Goal: Task Accomplishment & Management: Use online tool/utility

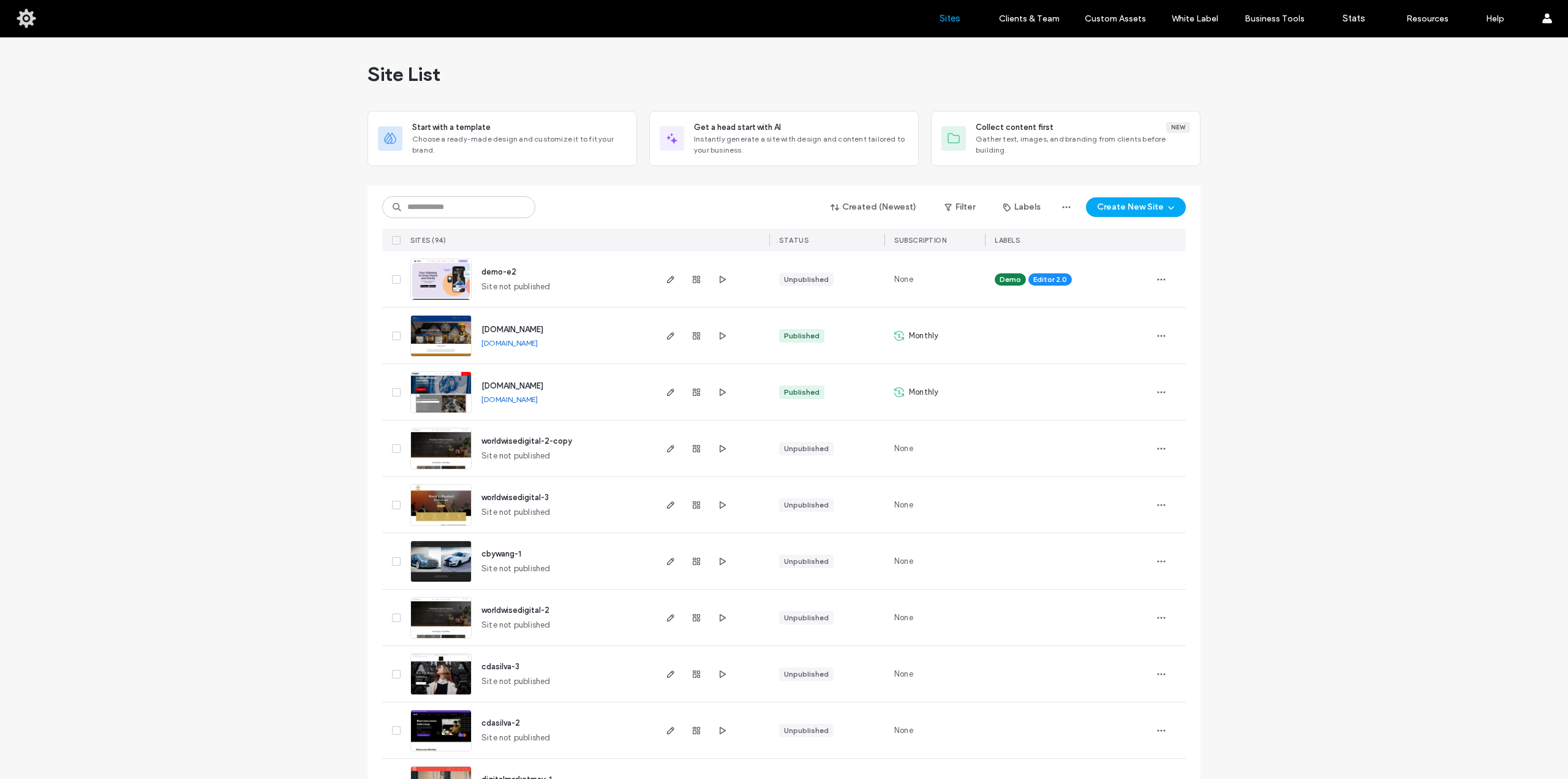
click at [502, 274] on span "demo-e2" at bounding box center [499, 272] width 35 height 9
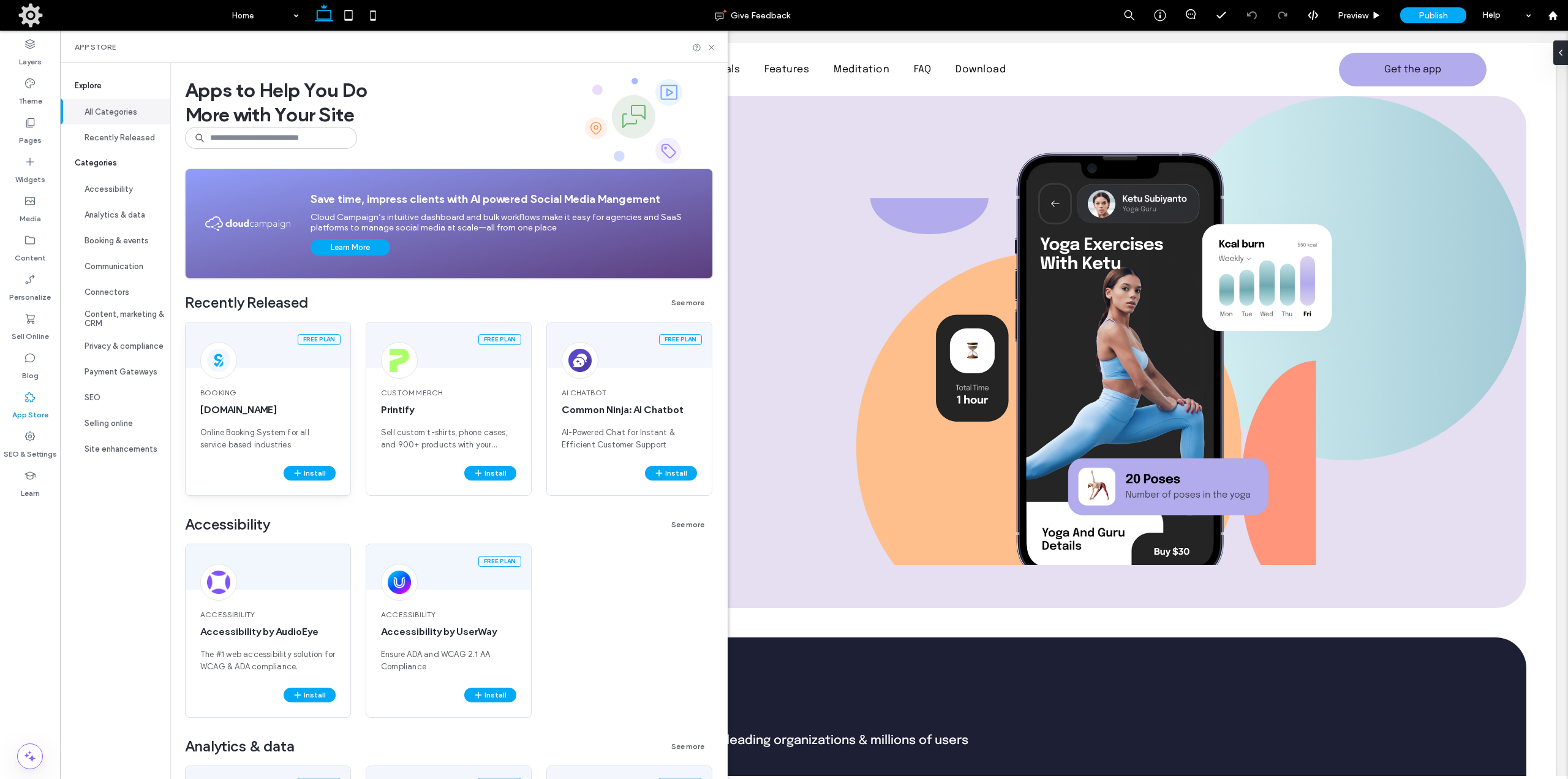
click at [233, 355] on div at bounding box center [218, 360] width 37 height 37
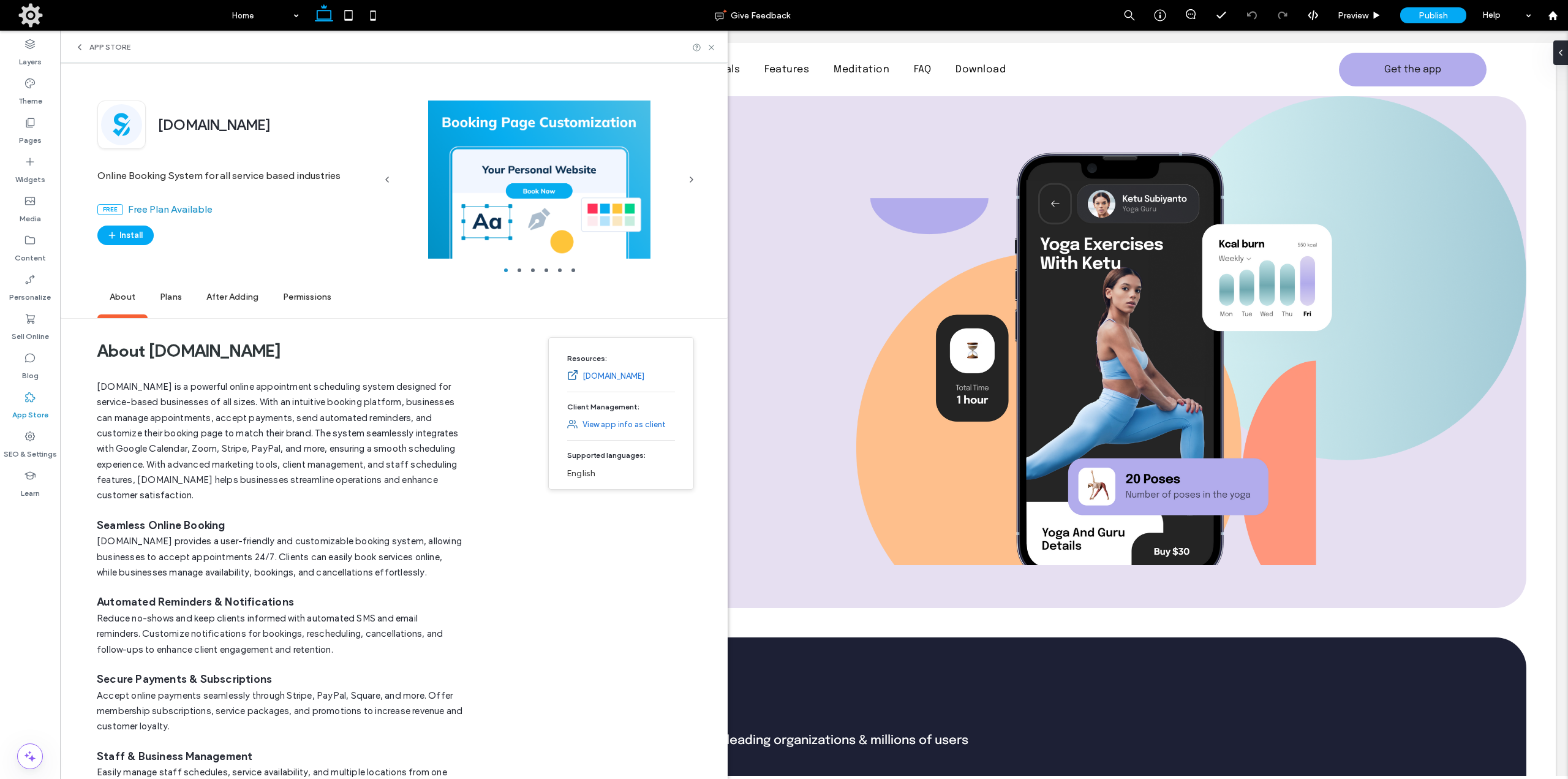
click at [214, 126] on span "SimplyBook.me" at bounding box center [214, 126] width 113 height 21
drag, startPoint x: 214, startPoint y: 126, endPoint x: 254, endPoint y: 129, distance: 40.1
click at [254, 129] on span "SimplyBook.me" at bounding box center [214, 126] width 113 height 21
click at [93, 47] on span "App Store" at bounding box center [110, 47] width 41 height 10
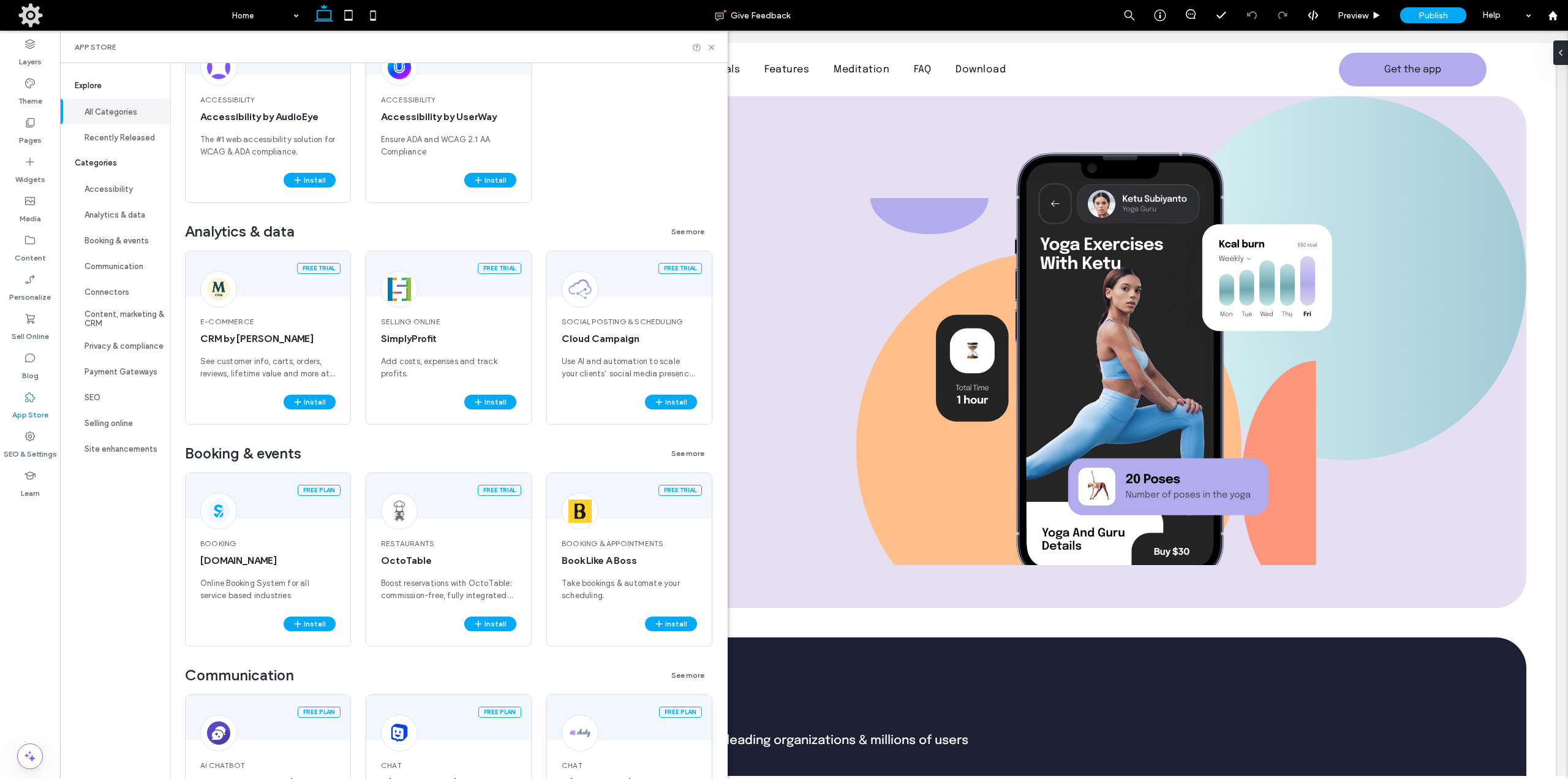
scroll to position [674, 0]
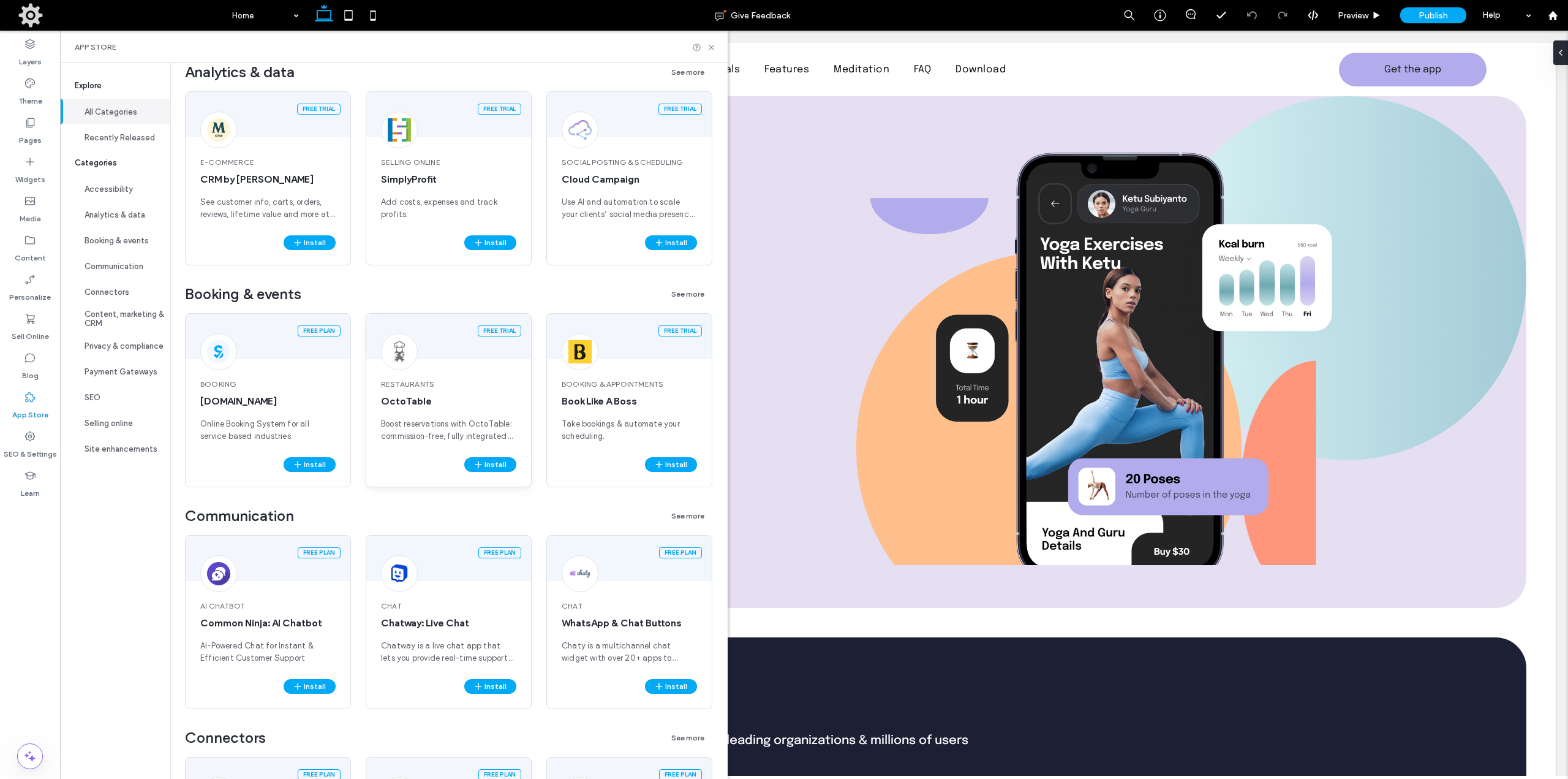
click at [409, 397] on span "OctoTable" at bounding box center [448, 401] width 135 height 13
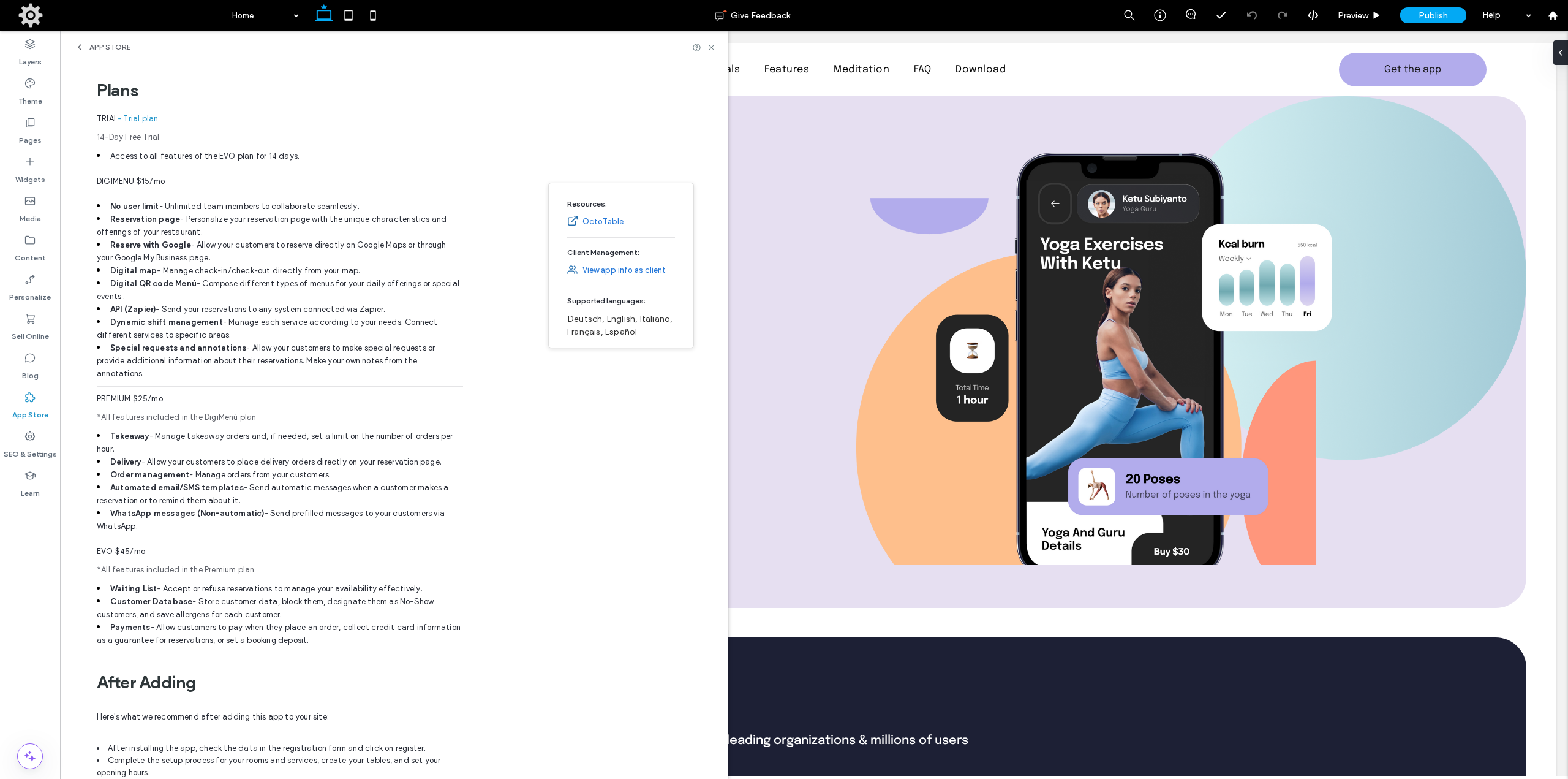
scroll to position [0, 0]
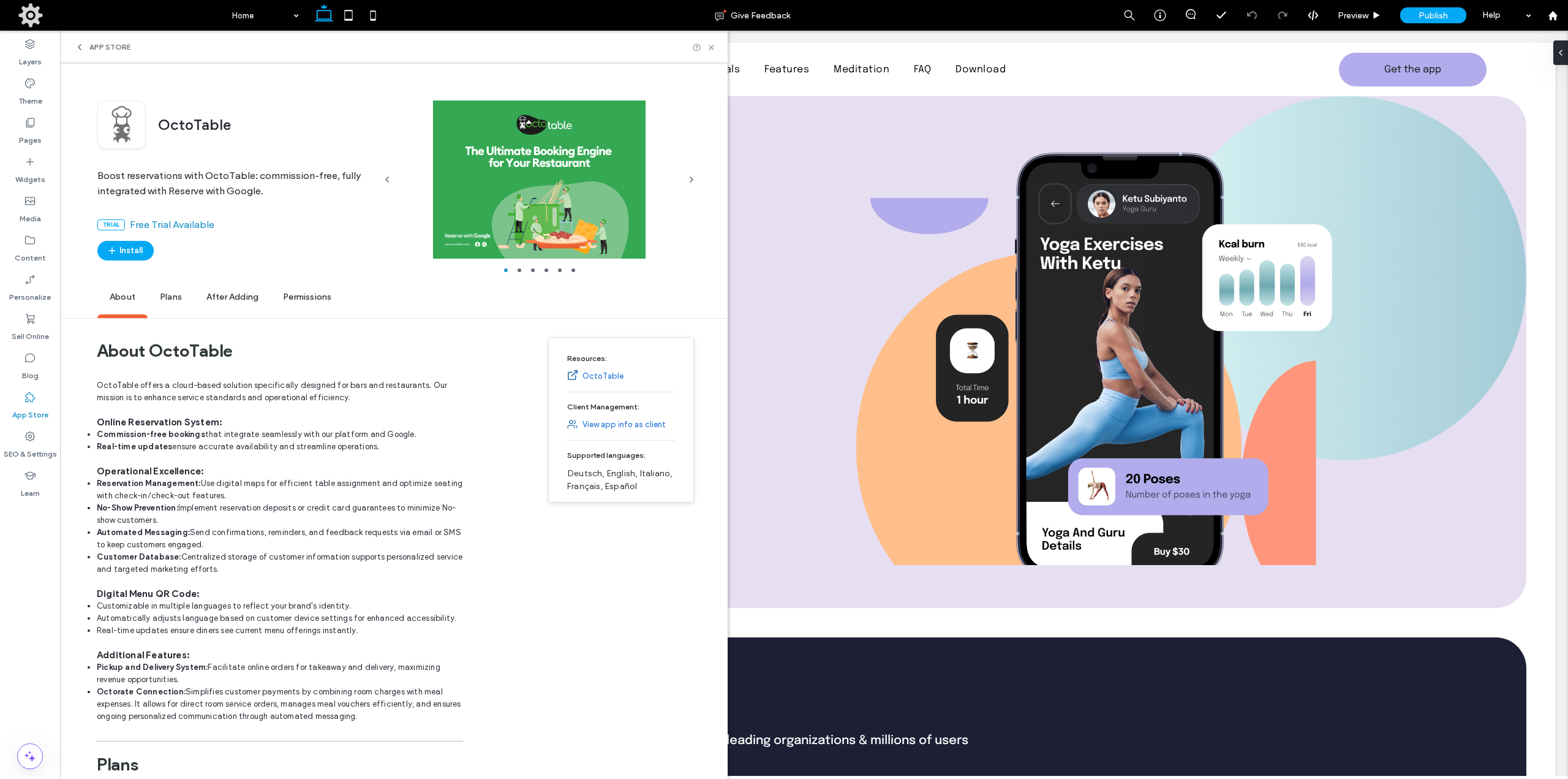
click at [175, 123] on span "OctoTable" at bounding box center [194, 126] width 73 height 21
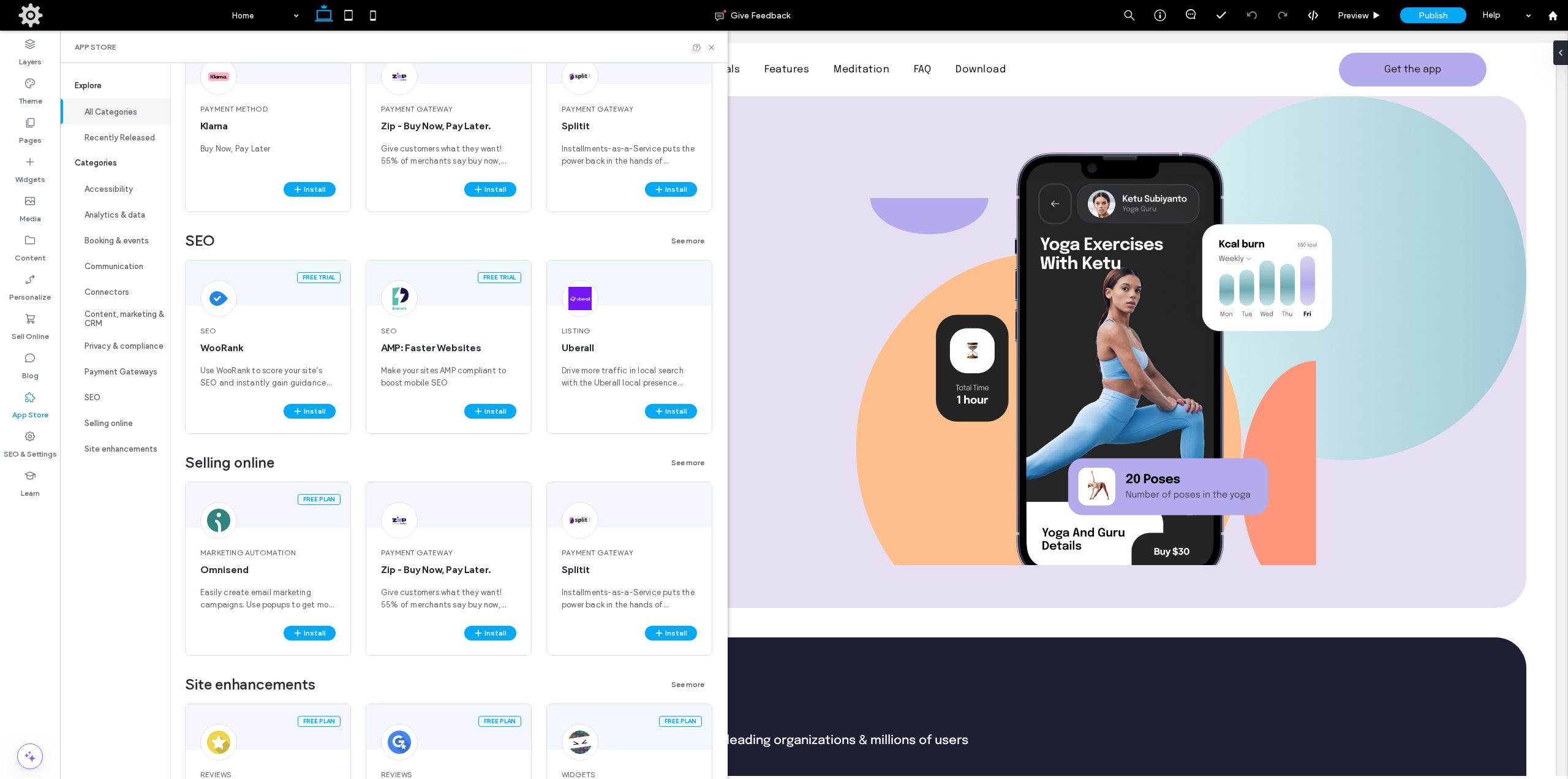
scroll to position [2084, 0]
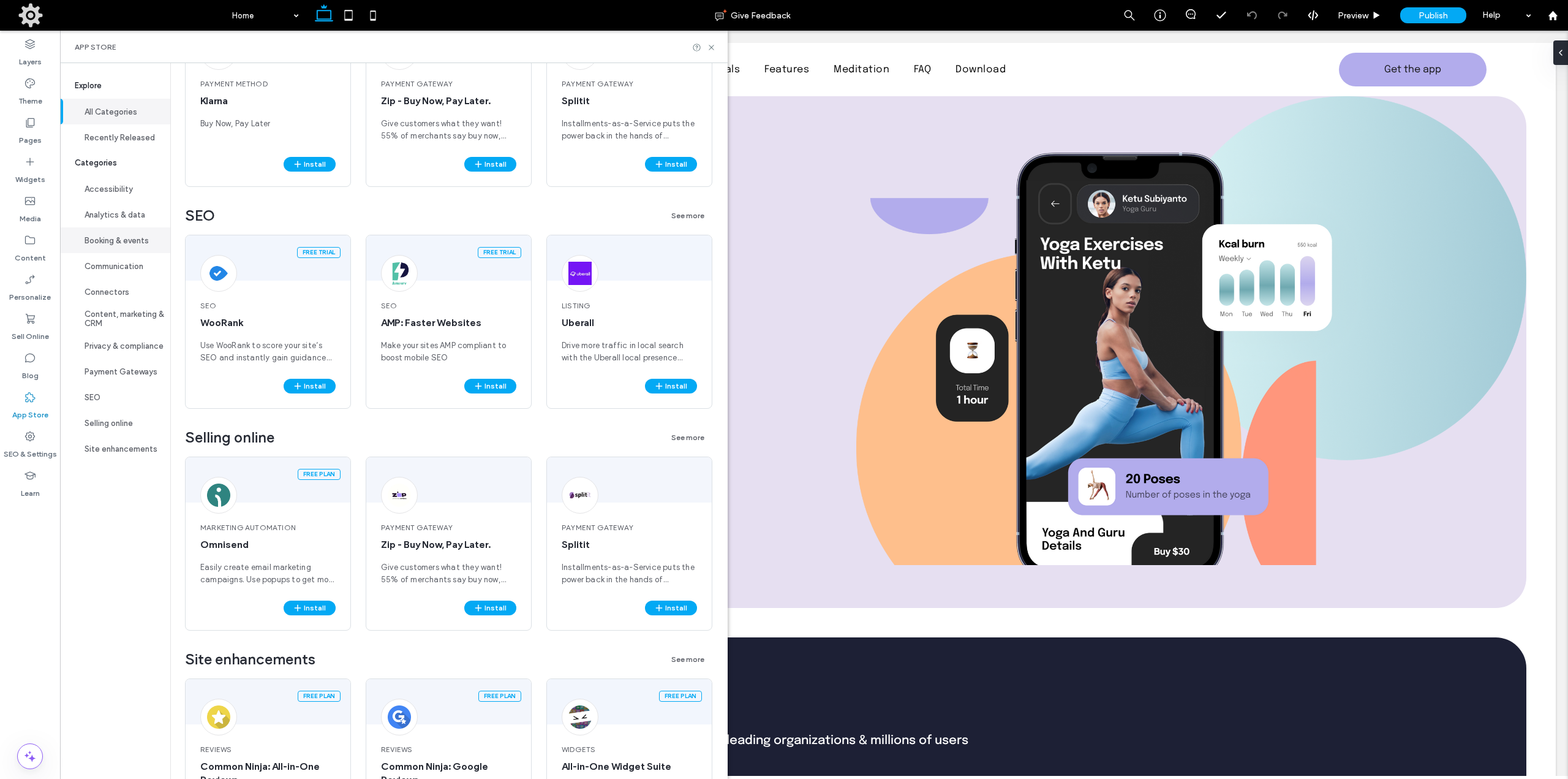
click at [121, 237] on button "Booking & events" at bounding box center [115, 240] width 111 height 26
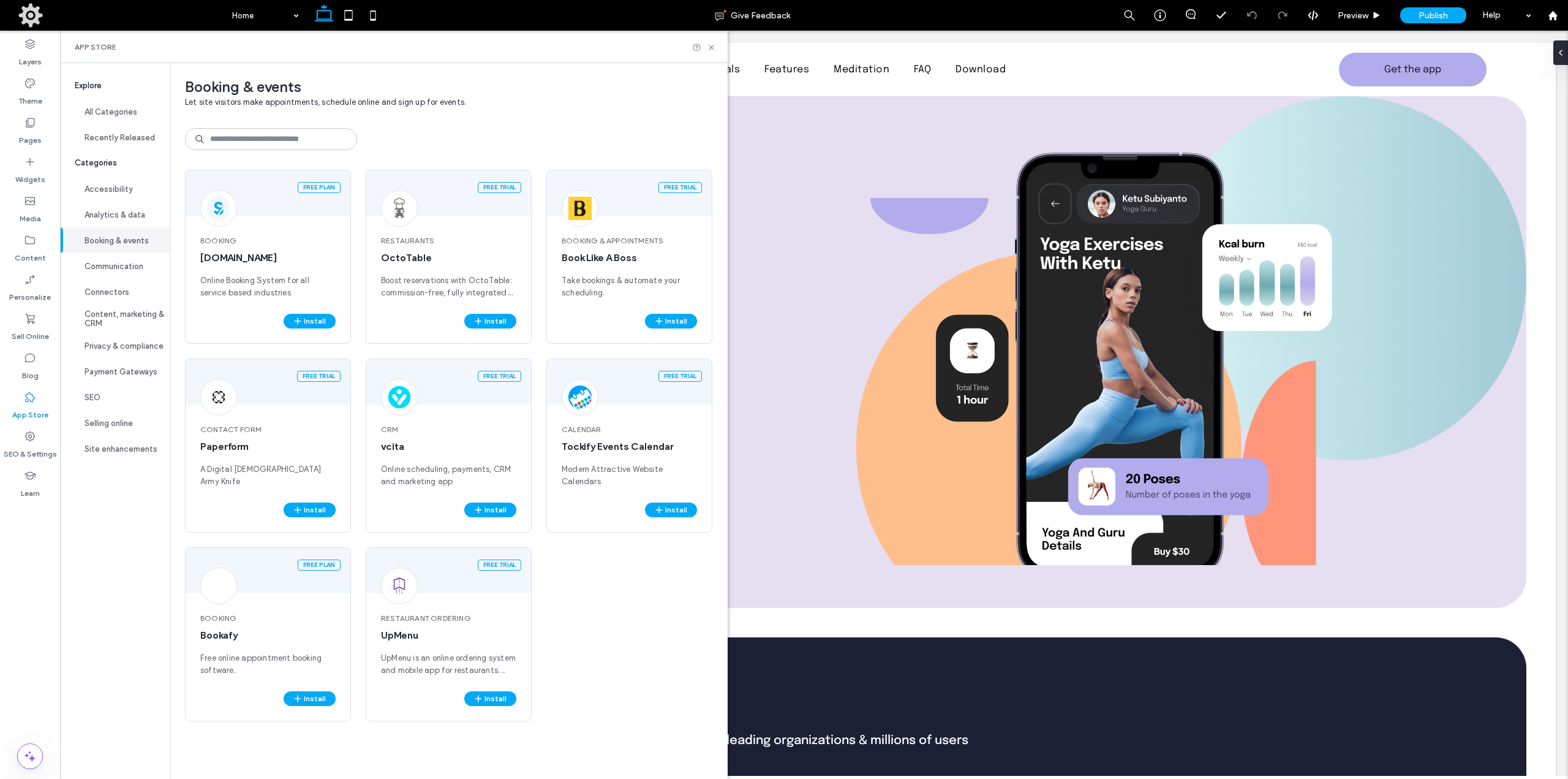
scroll to position [0, 0]
click at [438, 588] on div "Free trial" at bounding box center [448, 570] width 164 height 45
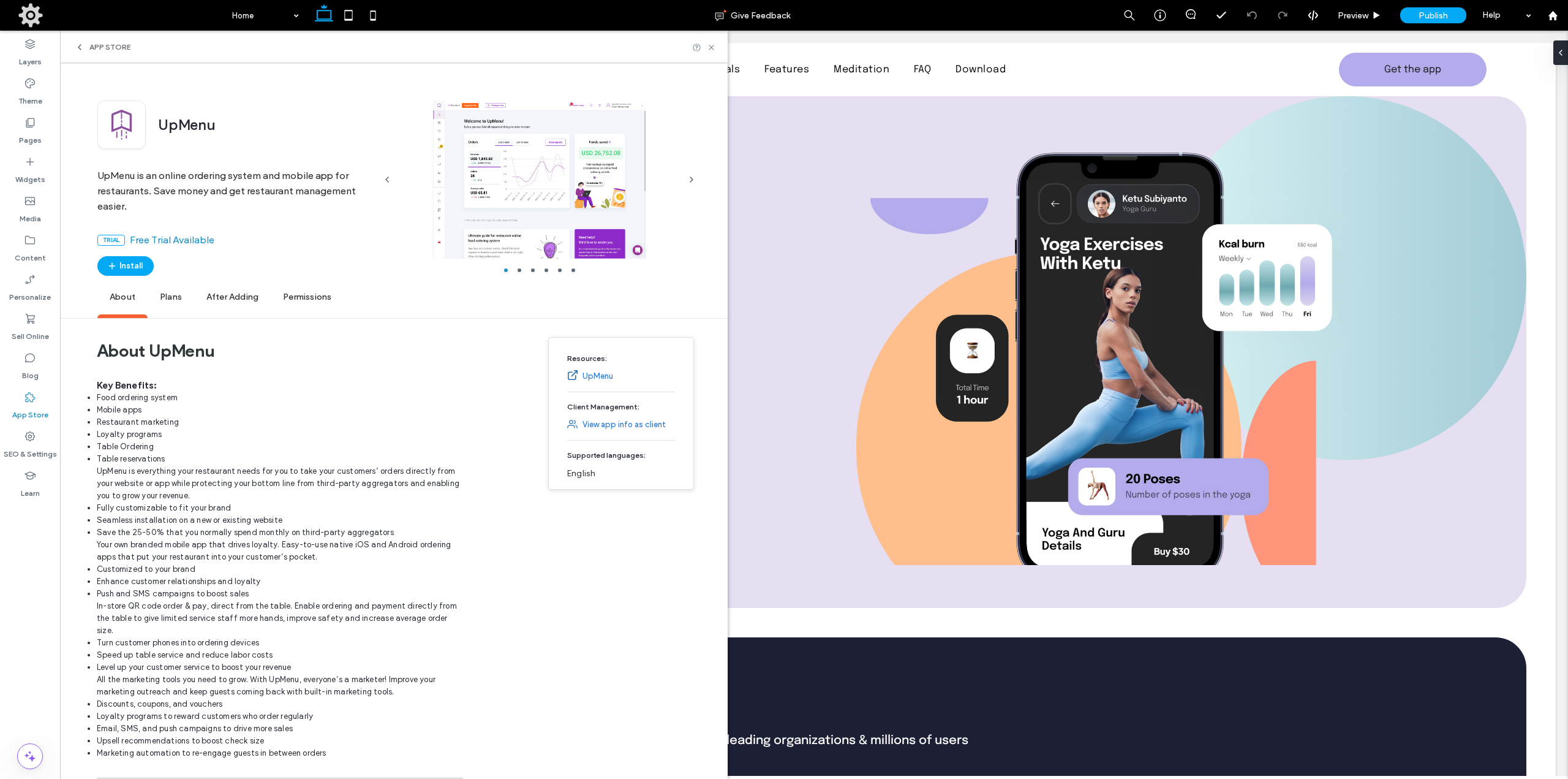
click at [177, 123] on span "UpMenu" at bounding box center [186, 126] width 57 height 21
copy span "UpMenu"
